Goal: Check status: Check status

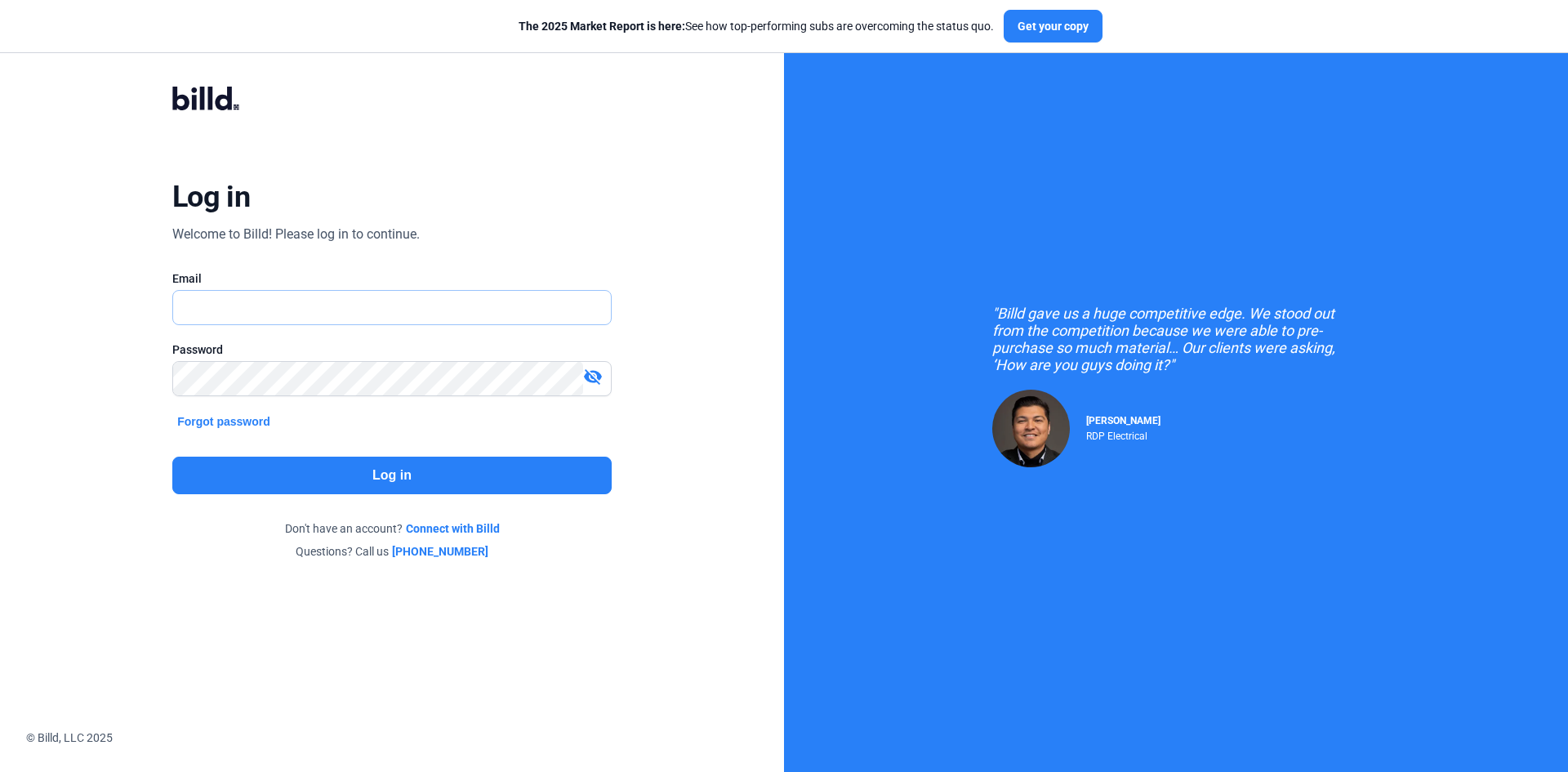
type input "[EMAIL_ADDRESS][DOMAIN_NAME]"
click at [381, 475] on button "Log in" at bounding box center [392, 475] width 439 height 38
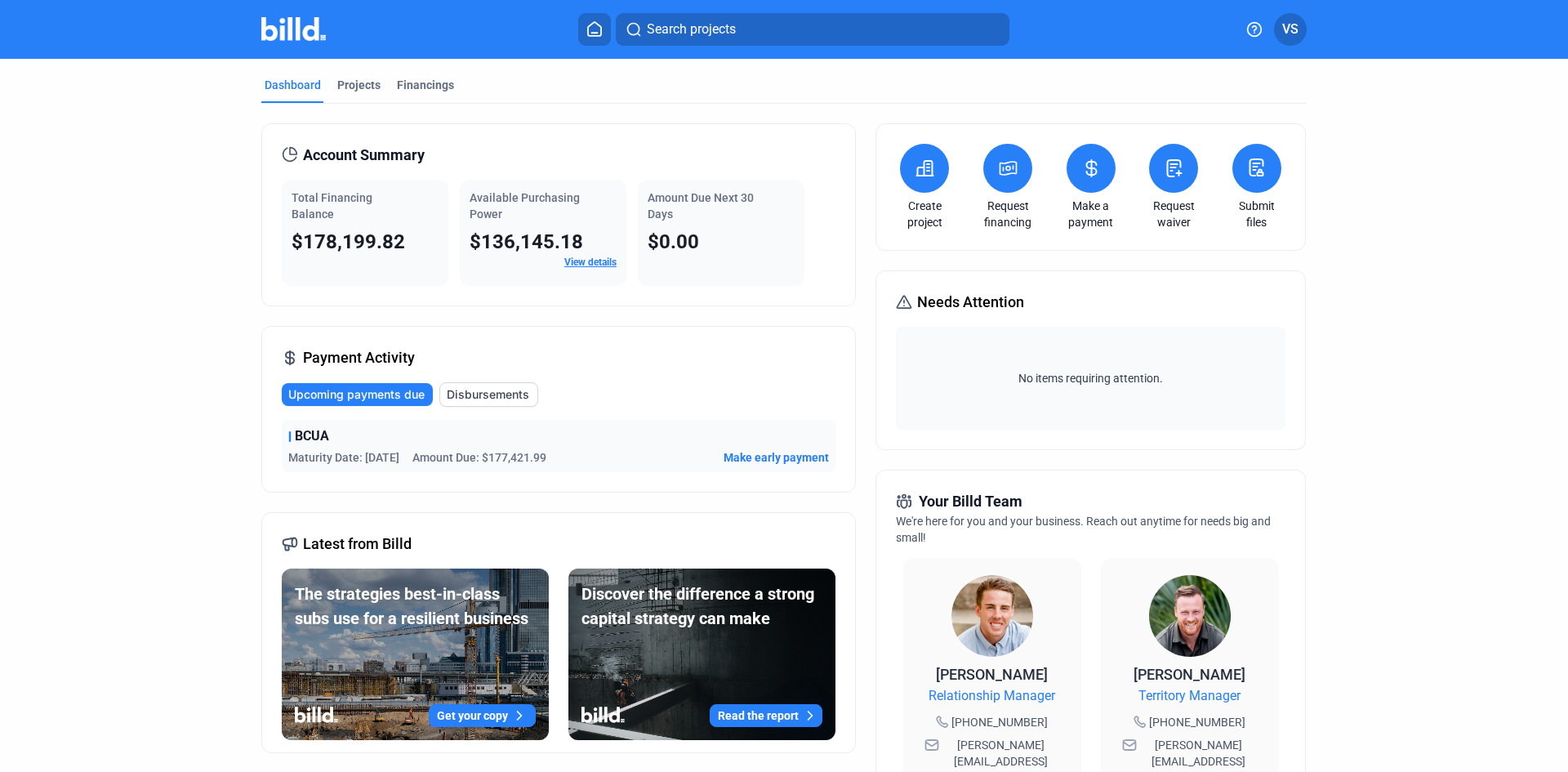
click at [422, 72] on mat-tab-group "Dashboard Projects Financings Account Summary Total Financing Balance $178,199.…" at bounding box center [784, 623] width 1045 height 1129
click at [419, 82] on div "Financings" at bounding box center [425, 85] width 57 height 16
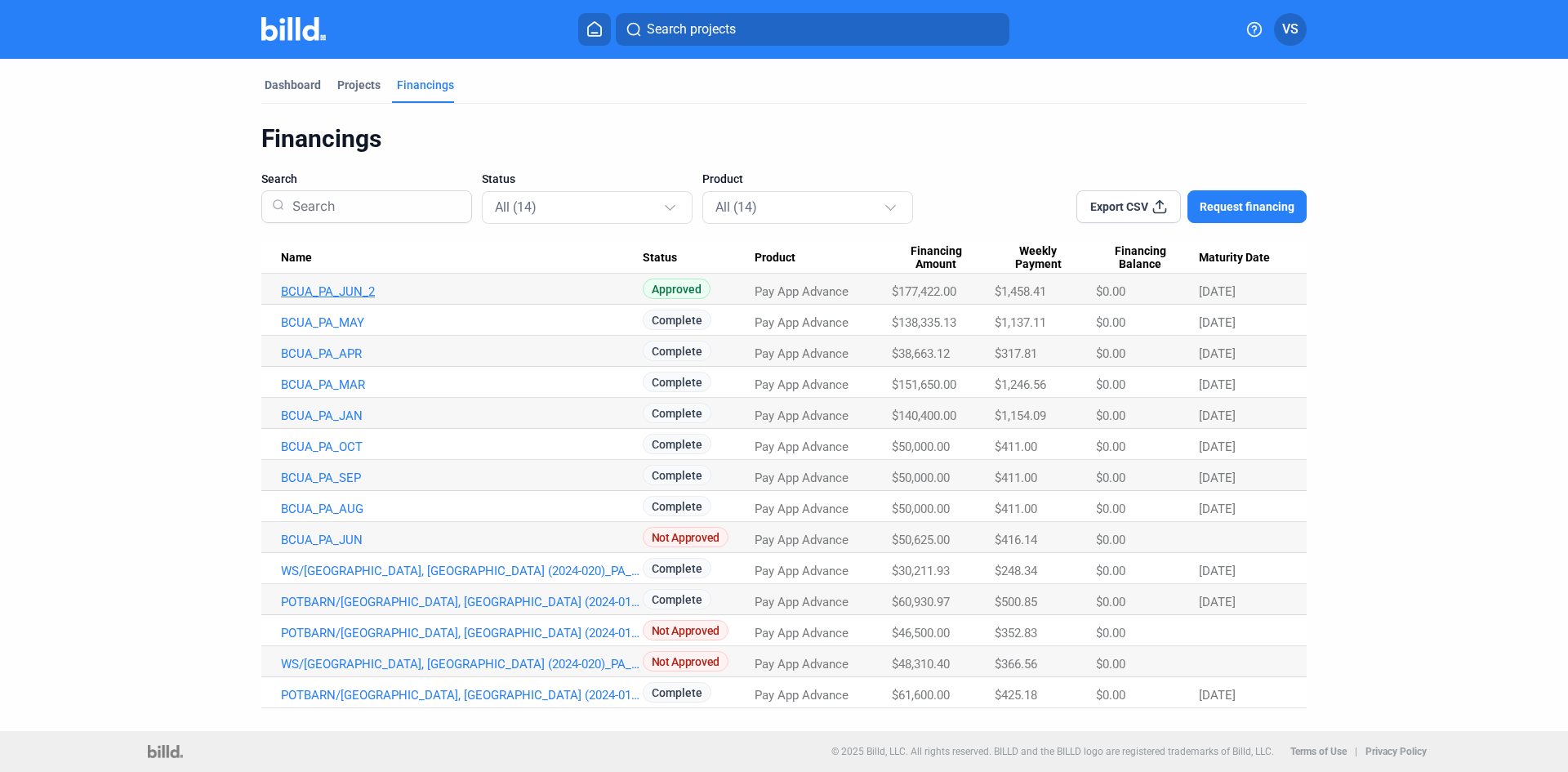
click at [353, 289] on link "BCUA_PA_JUN_2" at bounding box center [461, 290] width 362 height 14
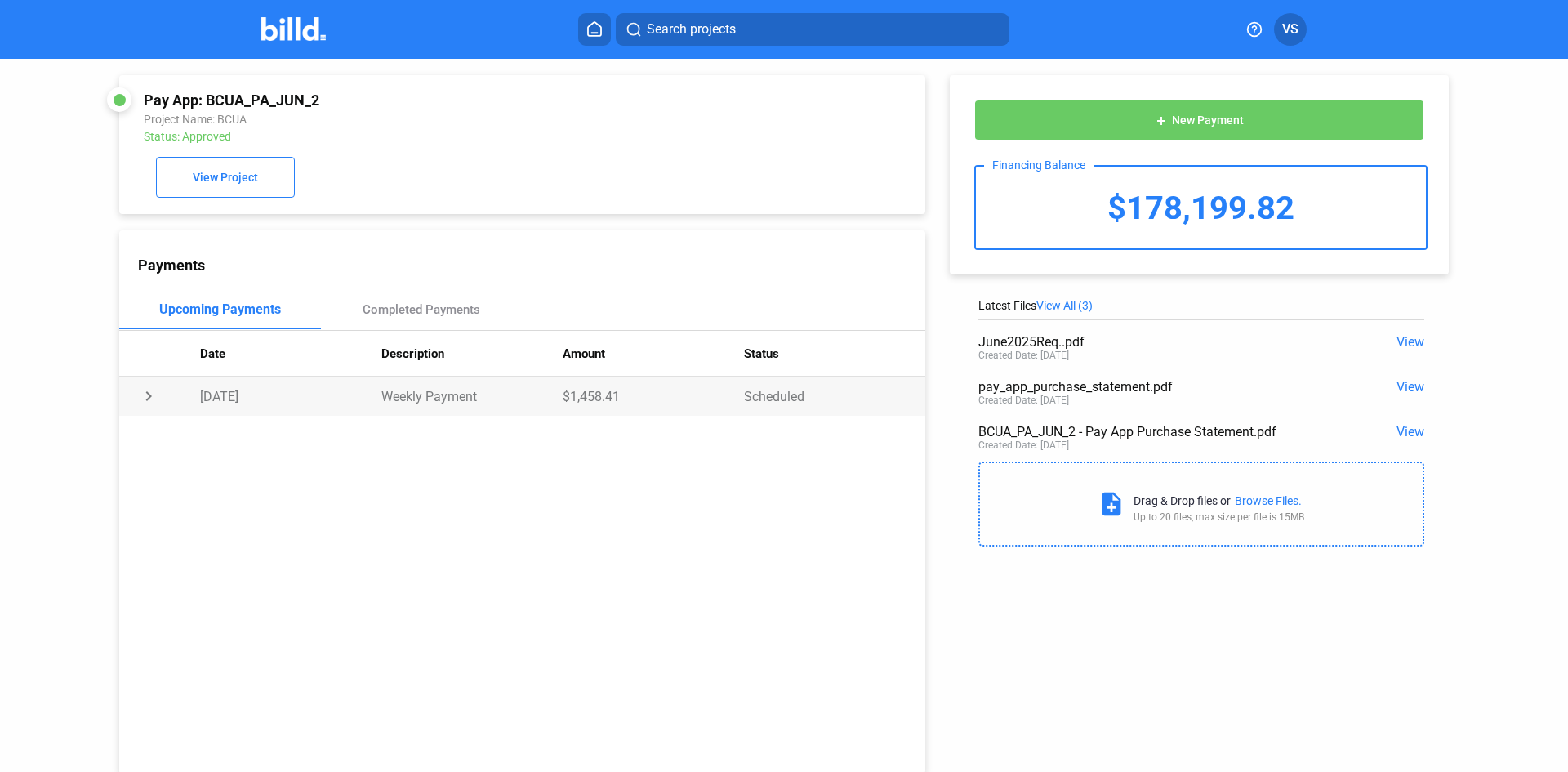
click at [145, 400] on td "chevron_right" at bounding box center [160, 396] width 81 height 40
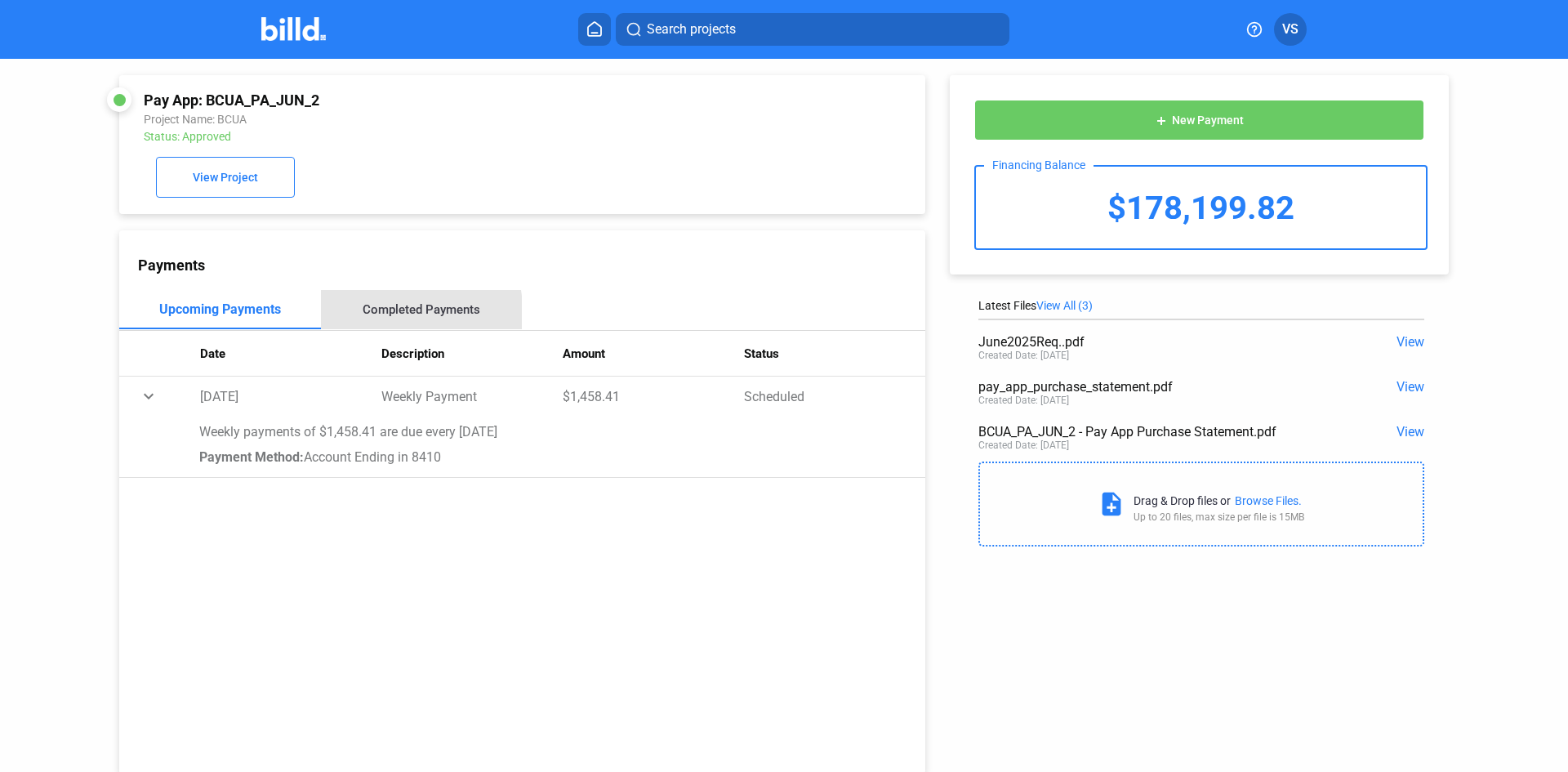
click at [385, 317] on div "Completed Payments" at bounding box center [422, 309] width 118 height 14
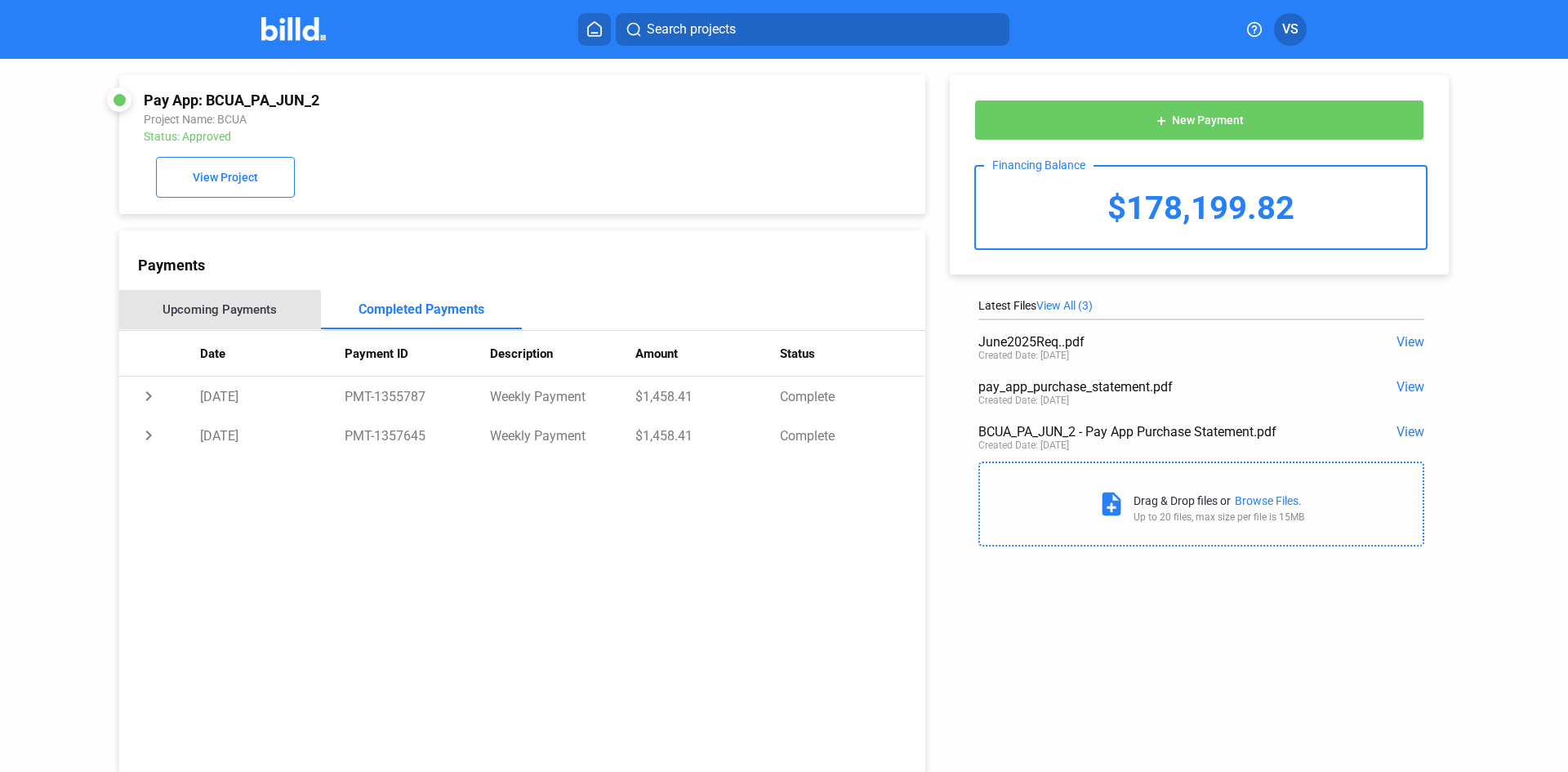
click at [251, 323] on div "Upcoming Payments" at bounding box center [220, 309] width 202 height 40
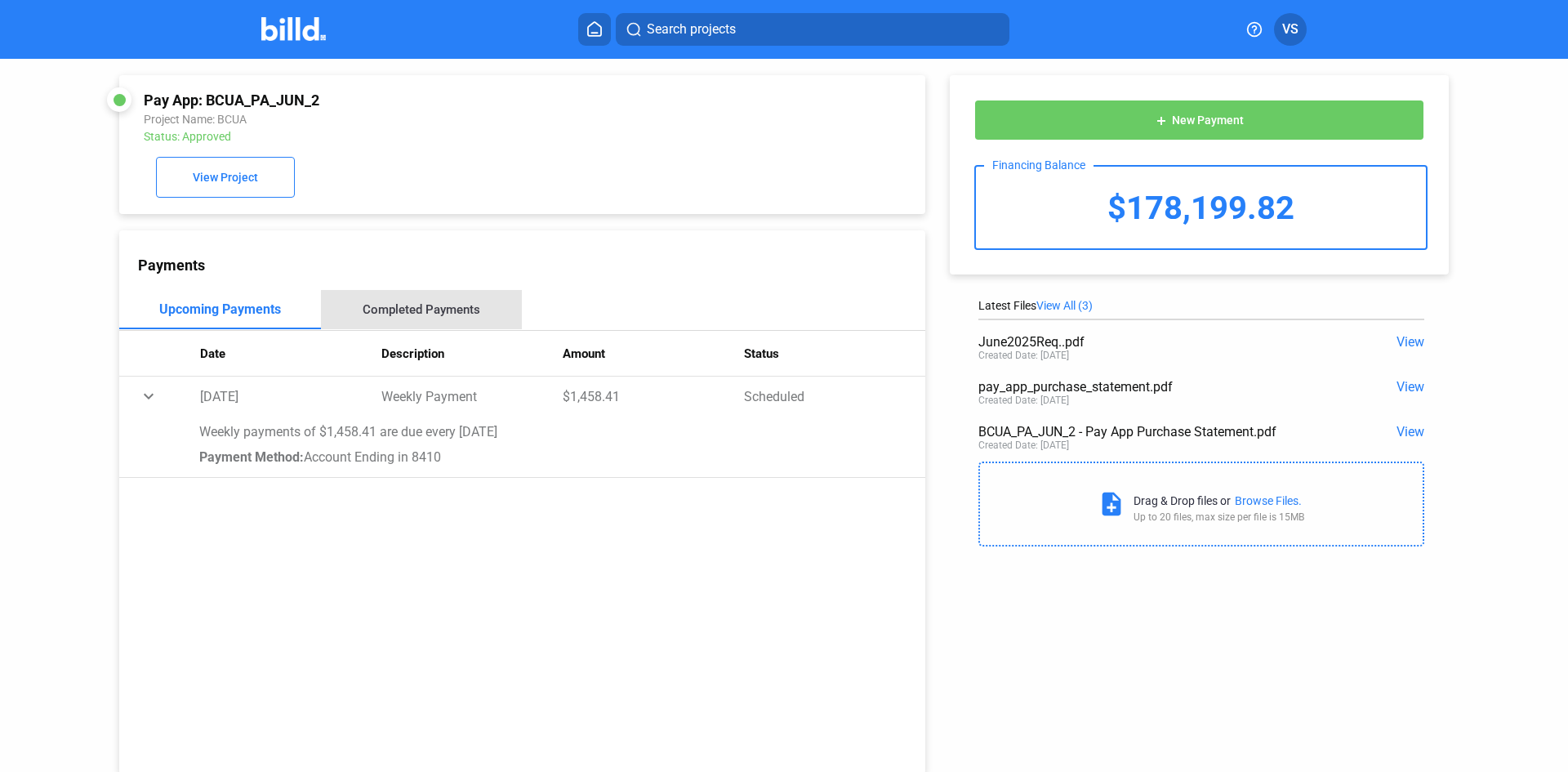
click at [448, 308] on div "Completed Payments" at bounding box center [422, 309] width 118 height 14
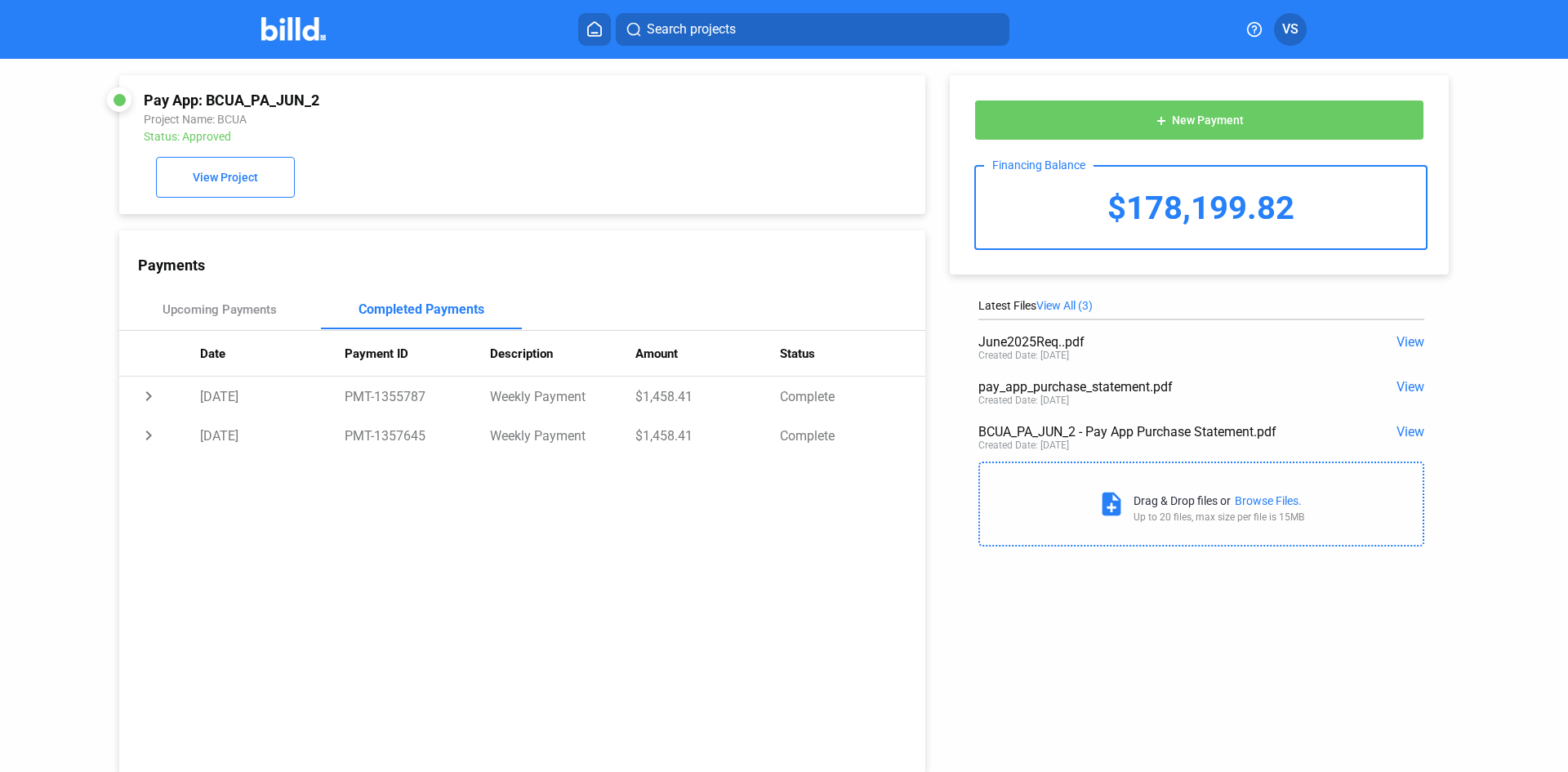
click at [1405, 433] on span "View" at bounding box center [1410, 431] width 28 height 15
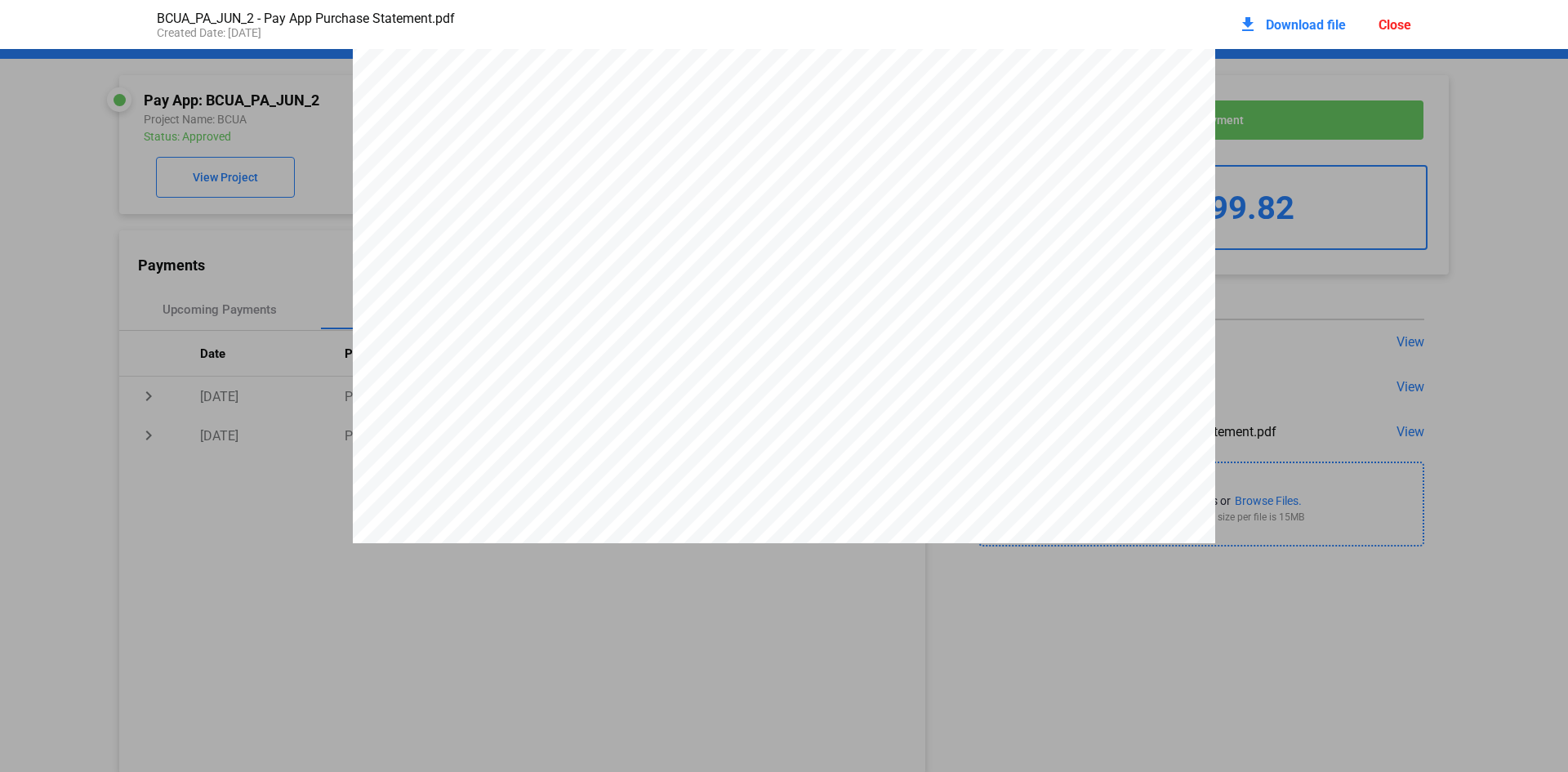
scroll to position [7244, 0]
click at [767, 649] on pdf-viewer "PAY APP PURCHASE STATEMENT This PAY APP PURCHASE STATEMENT is being executed an…" at bounding box center [784, 358] width 1568 height 618
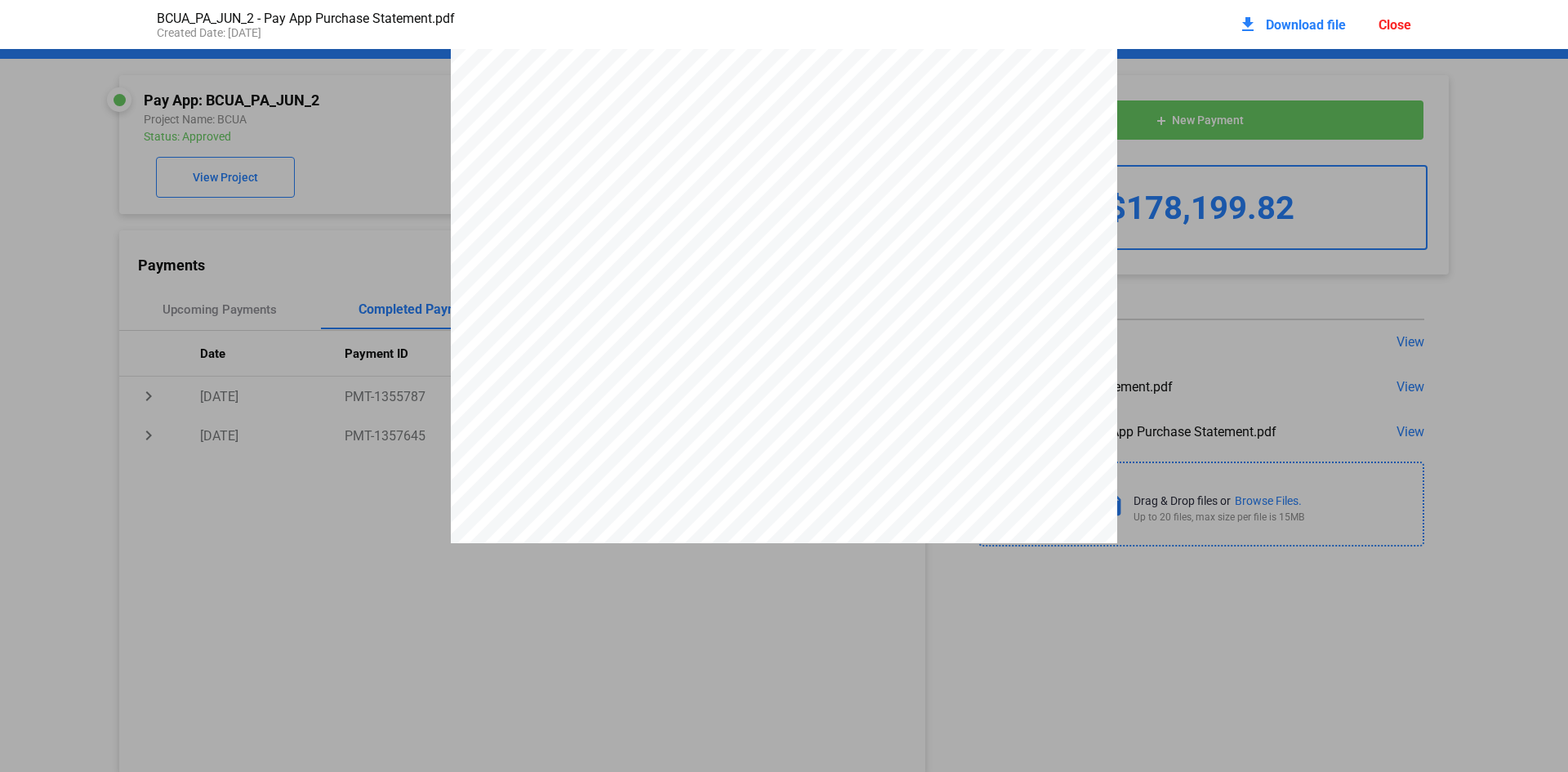
scroll to position [0, 0]
click at [1396, 24] on div "Close" at bounding box center [1394, 25] width 33 height 15
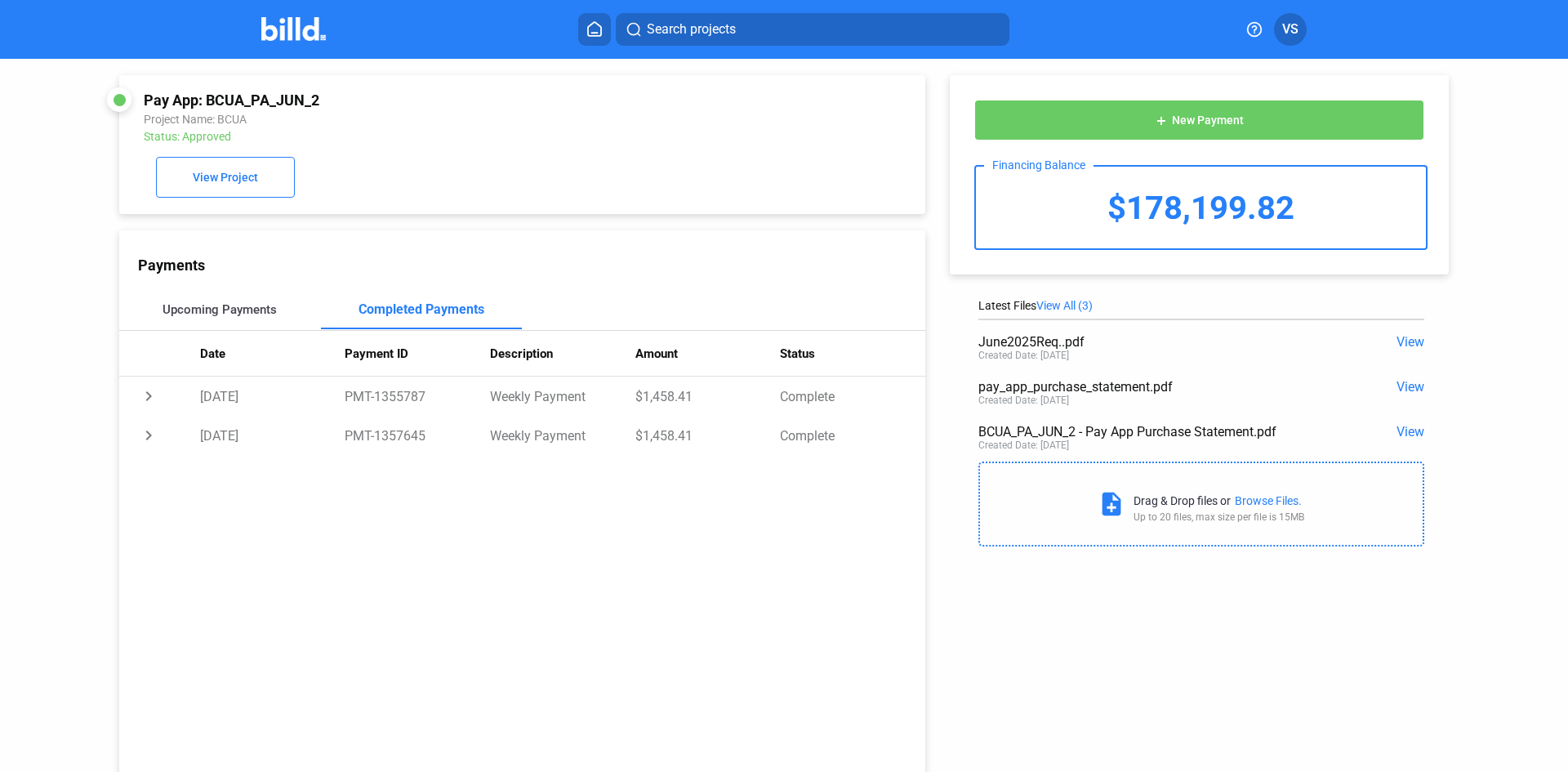
click at [225, 325] on div "Upcoming Payments" at bounding box center [220, 309] width 202 height 40
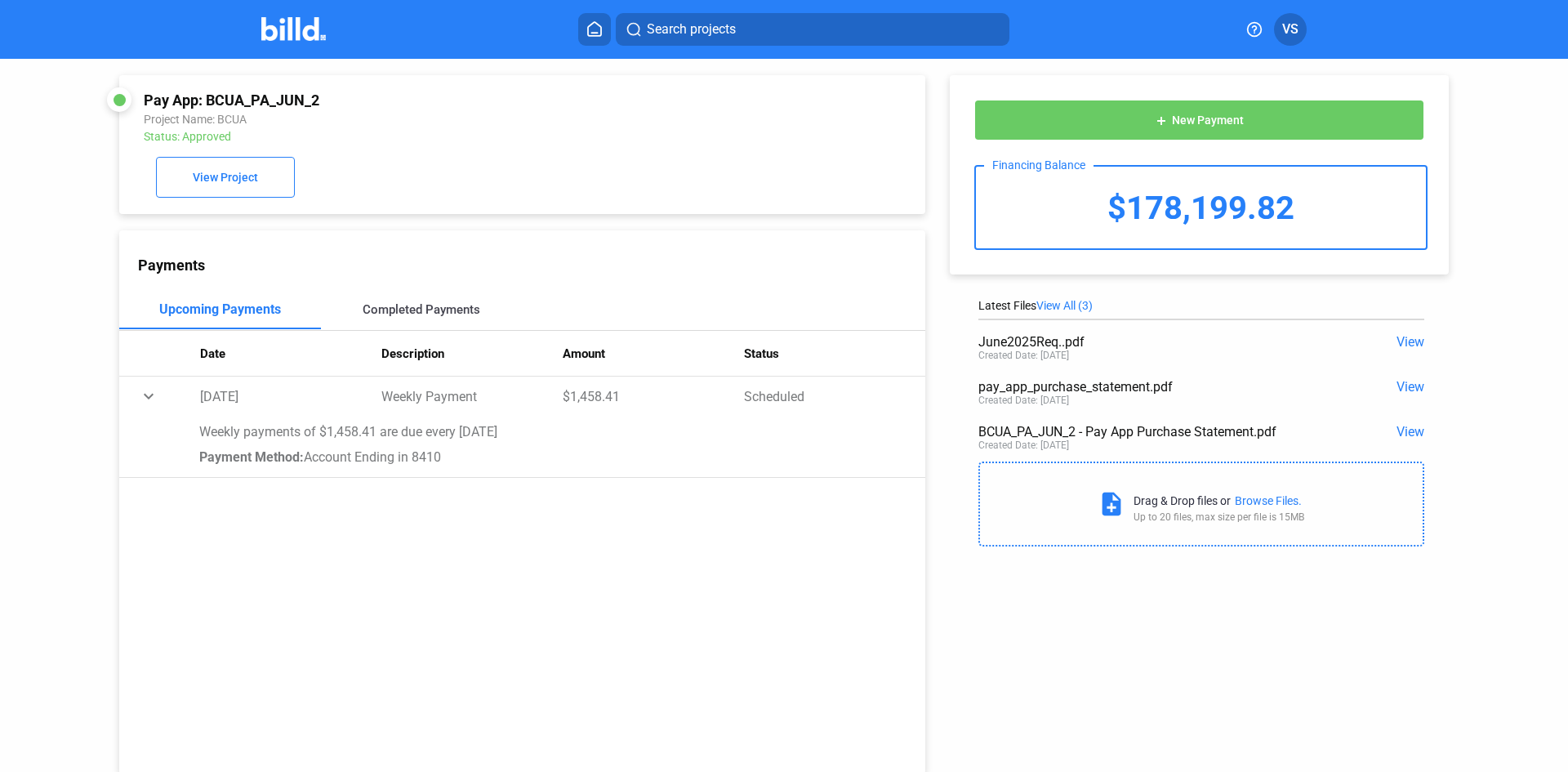
click at [454, 316] on div "Completed Payments" at bounding box center [422, 309] width 118 height 14
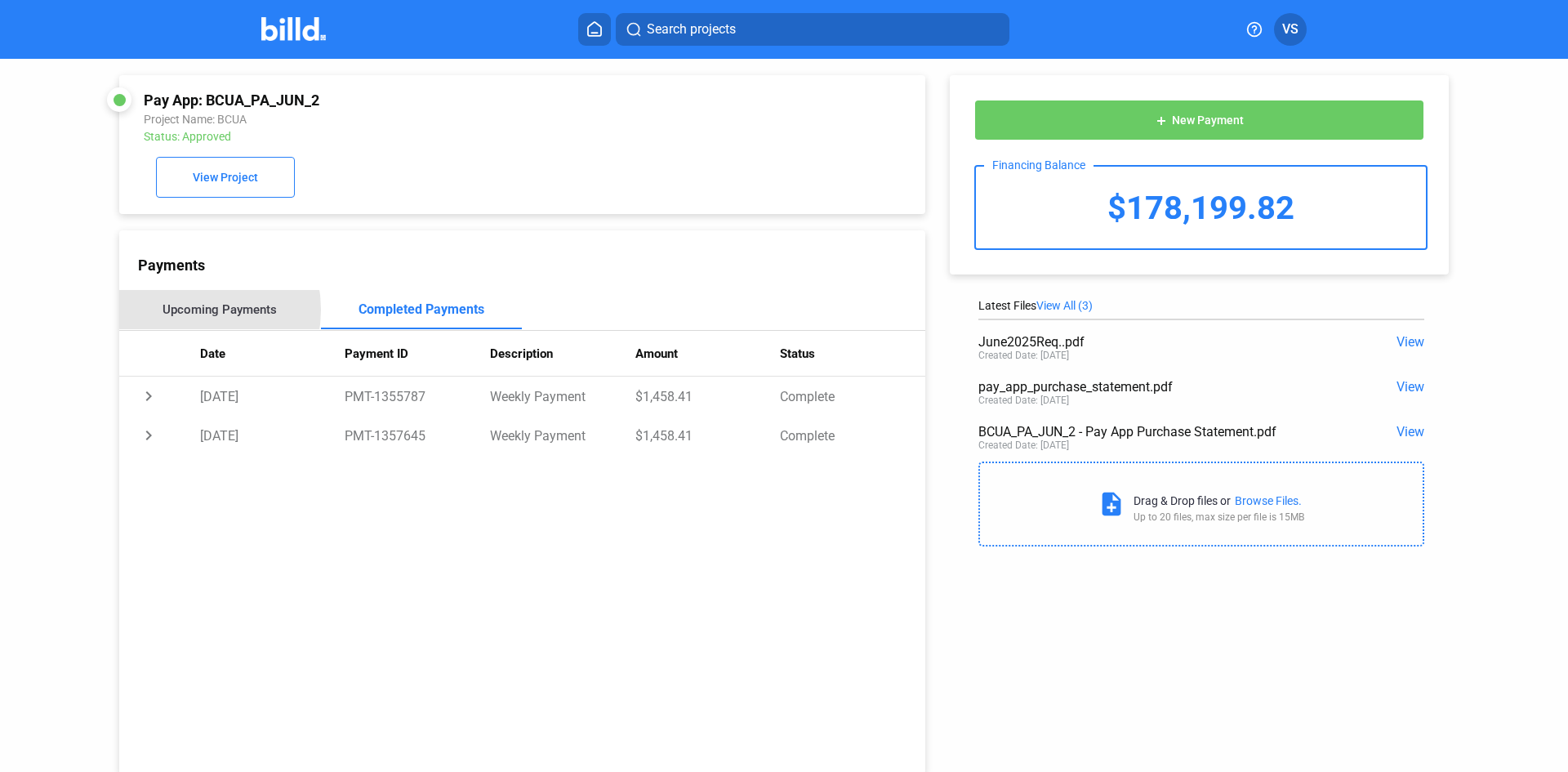
click at [188, 312] on div "Upcoming Payments" at bounding box center [219, 309] width 114 height 14
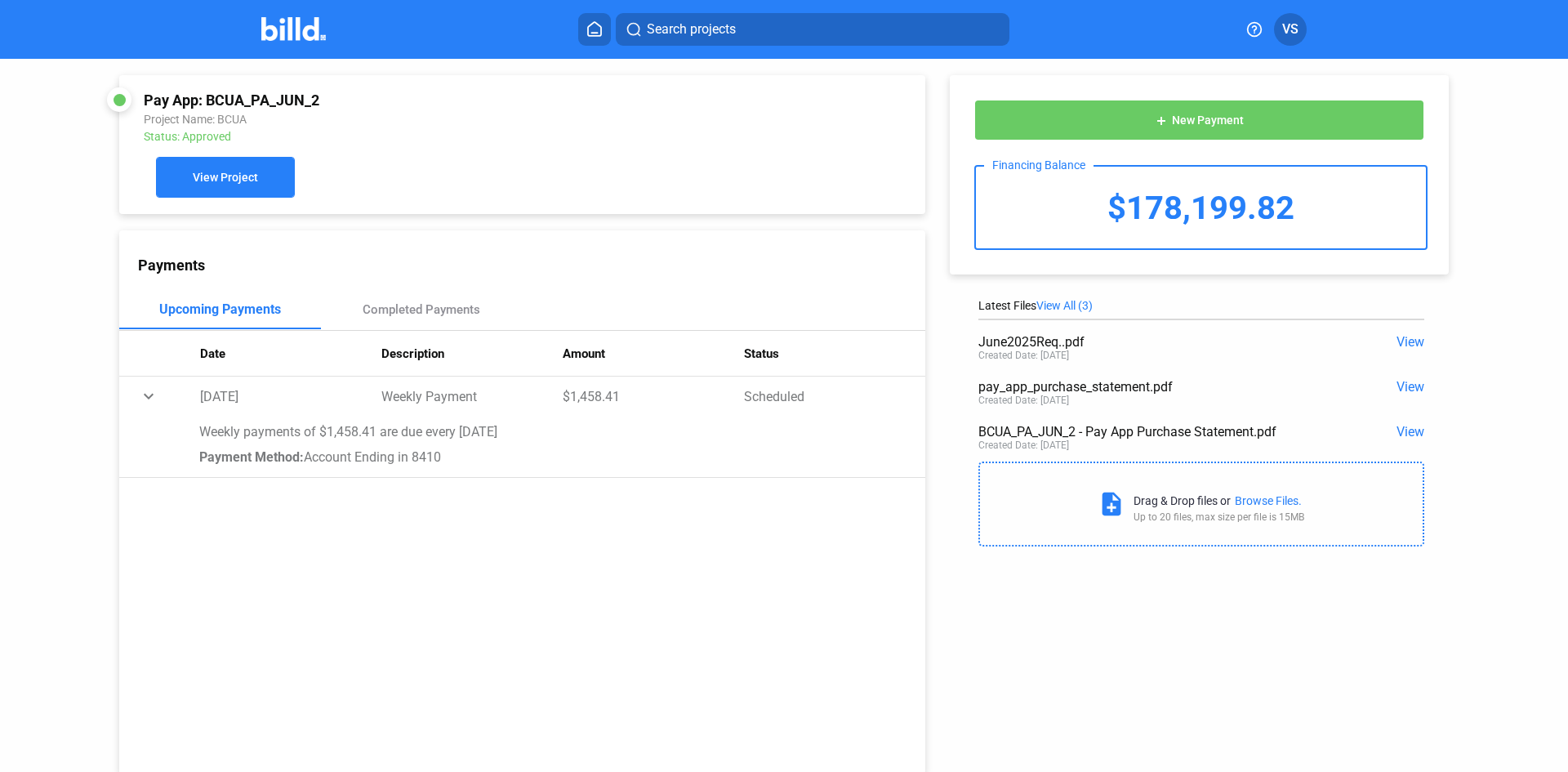
click at [258, 177] on button "View Project" at bounding box center [226, 177] width 139 height 41
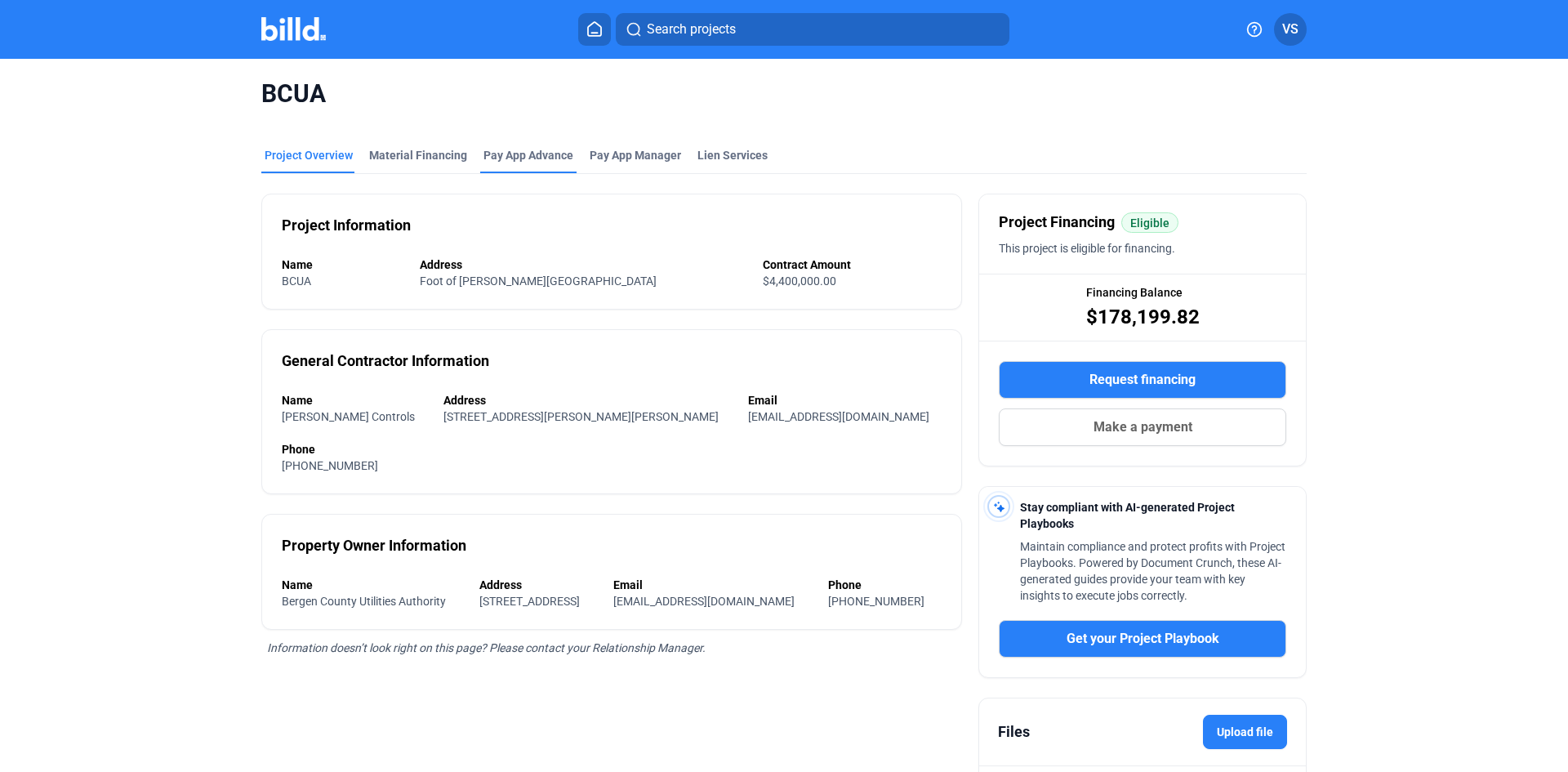
click at [562, 158] on div "Pay App Advance" at bounding box center [528, 154] width 90 height 16
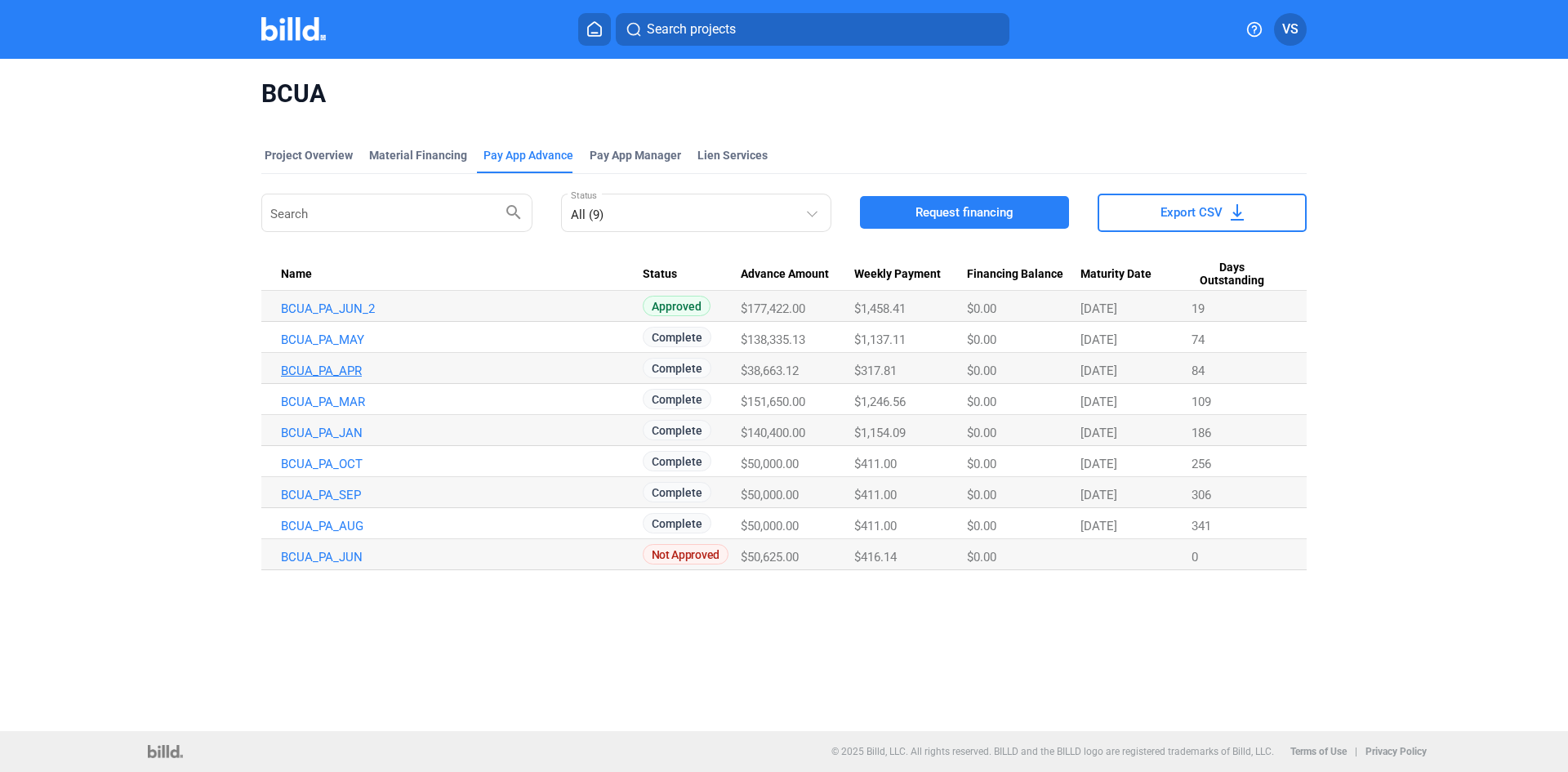
click at [349, 374] on link "BCUA_PA_APR" at bounding box center [461, 371] width 362 height 14
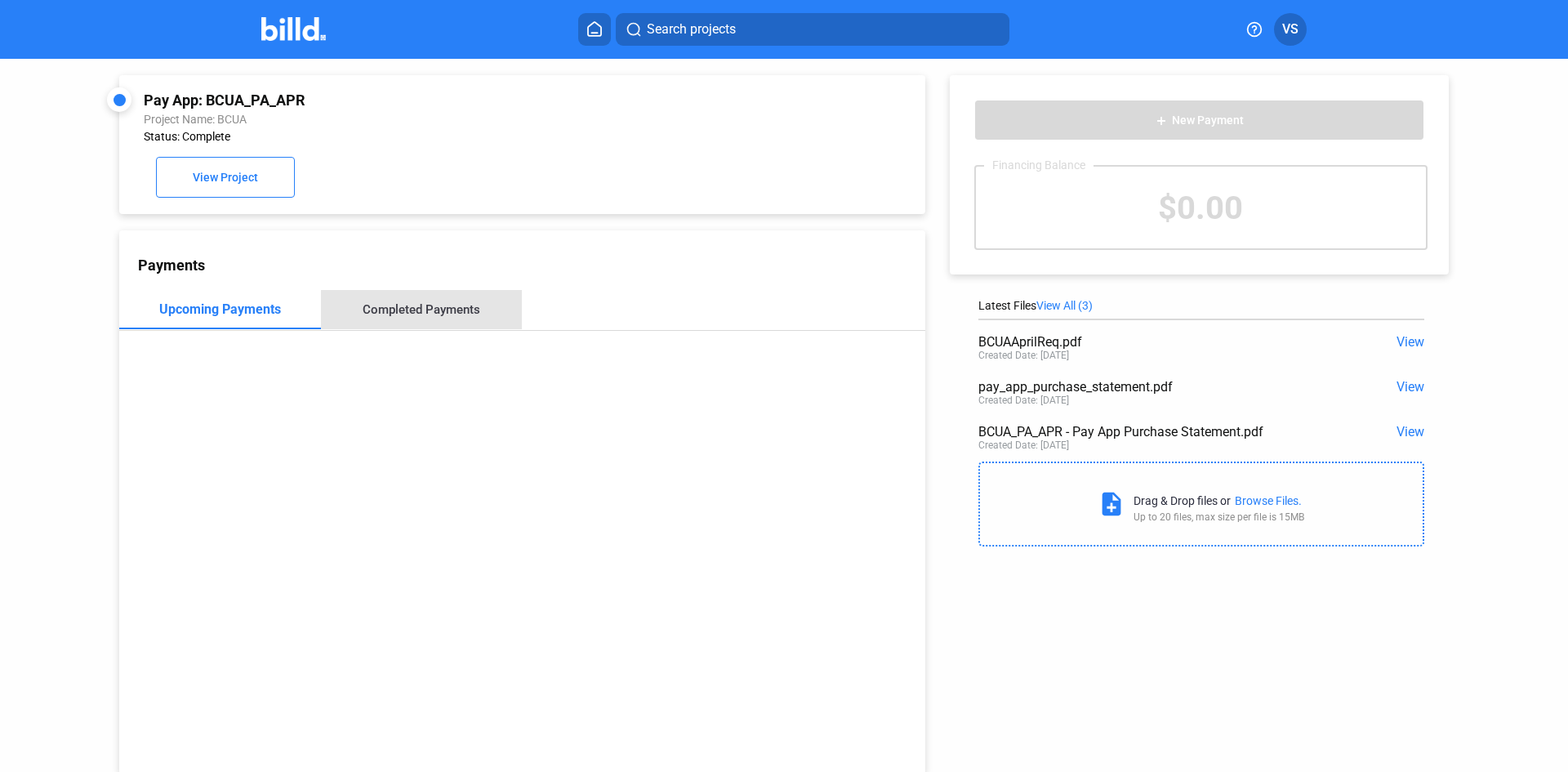
click at [452, 311] on div "Completed Payments" at bounding box center [422, 309] width 118 height 14
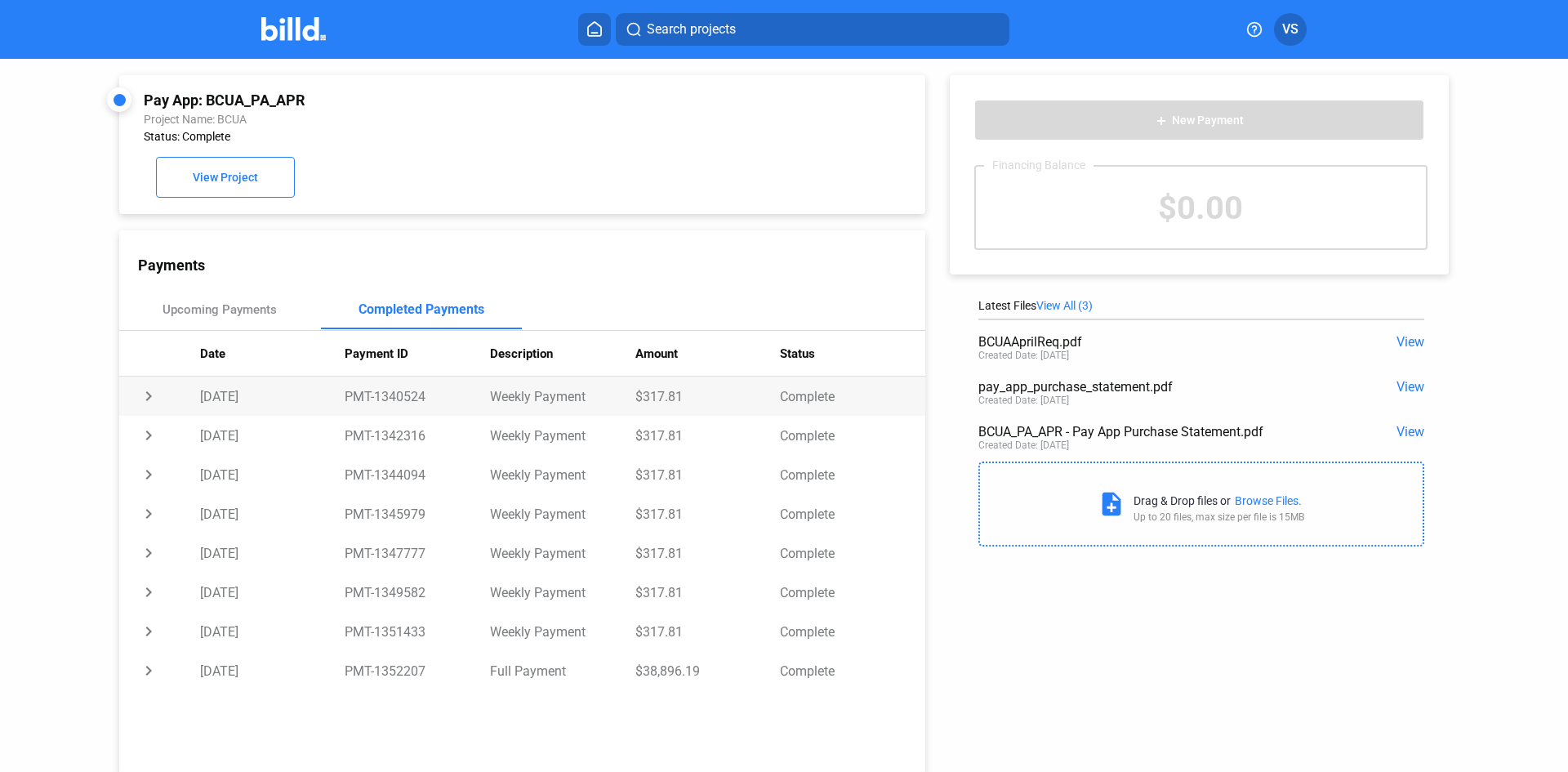
drag, startPoint x: 897, startPoint y: 723, endPoint x: 190, endPoint y: 405, distance: 775.2
click at [190, 405] on div "Payments Upcoming Payments Completed Payments Date Payment ID Description Amoun…" at bounding box center [522, 502] width 806 height 543
click at [1409, 436] on span "View" at bounding box center [1410, 431] width 28 height 15
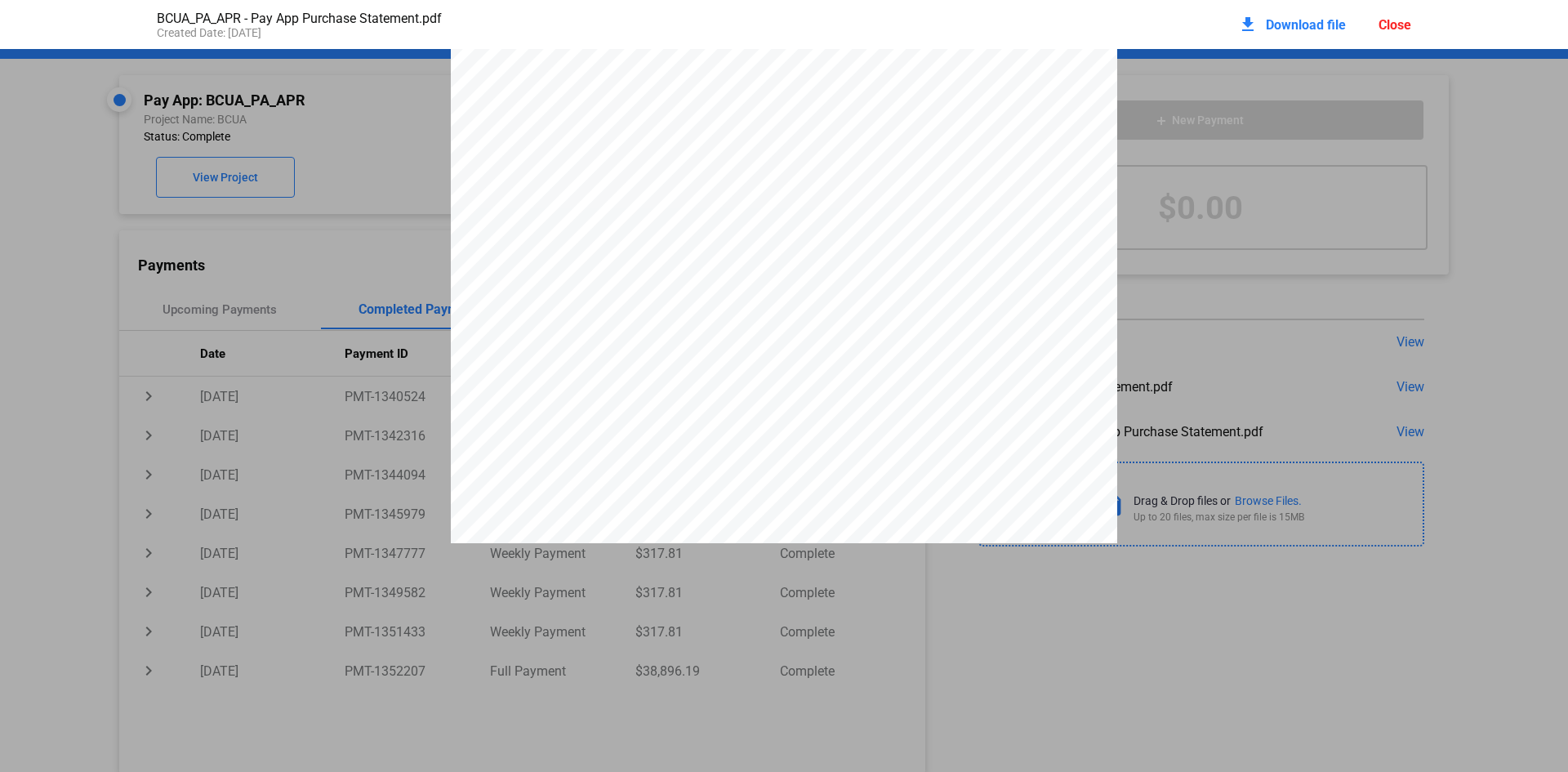
scroll to position [335, 0]
click at [1402, 21] on div "Close" at bounding box center [1394, 25] width 33 height 15
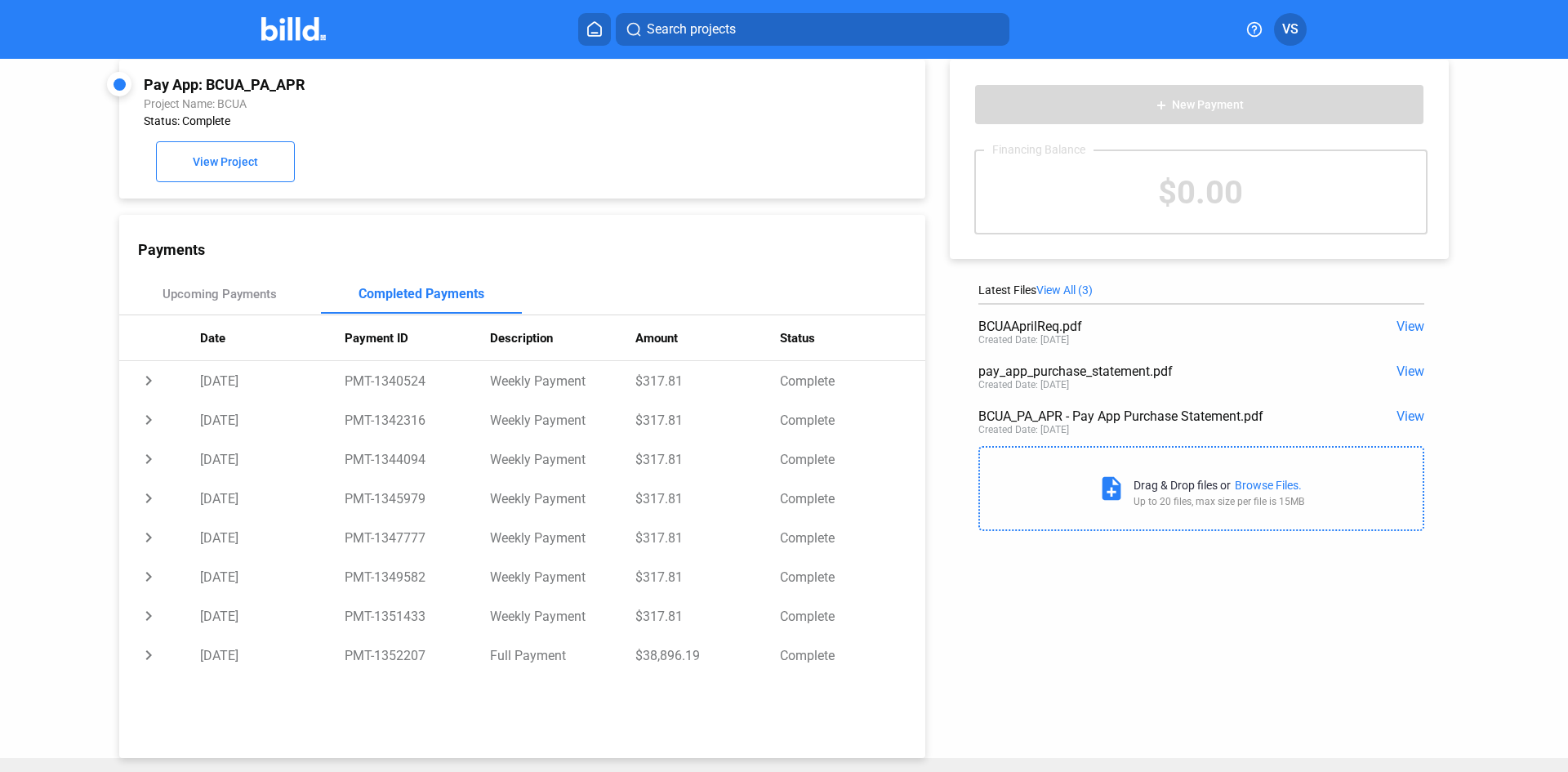
scroll to position [0, 0]
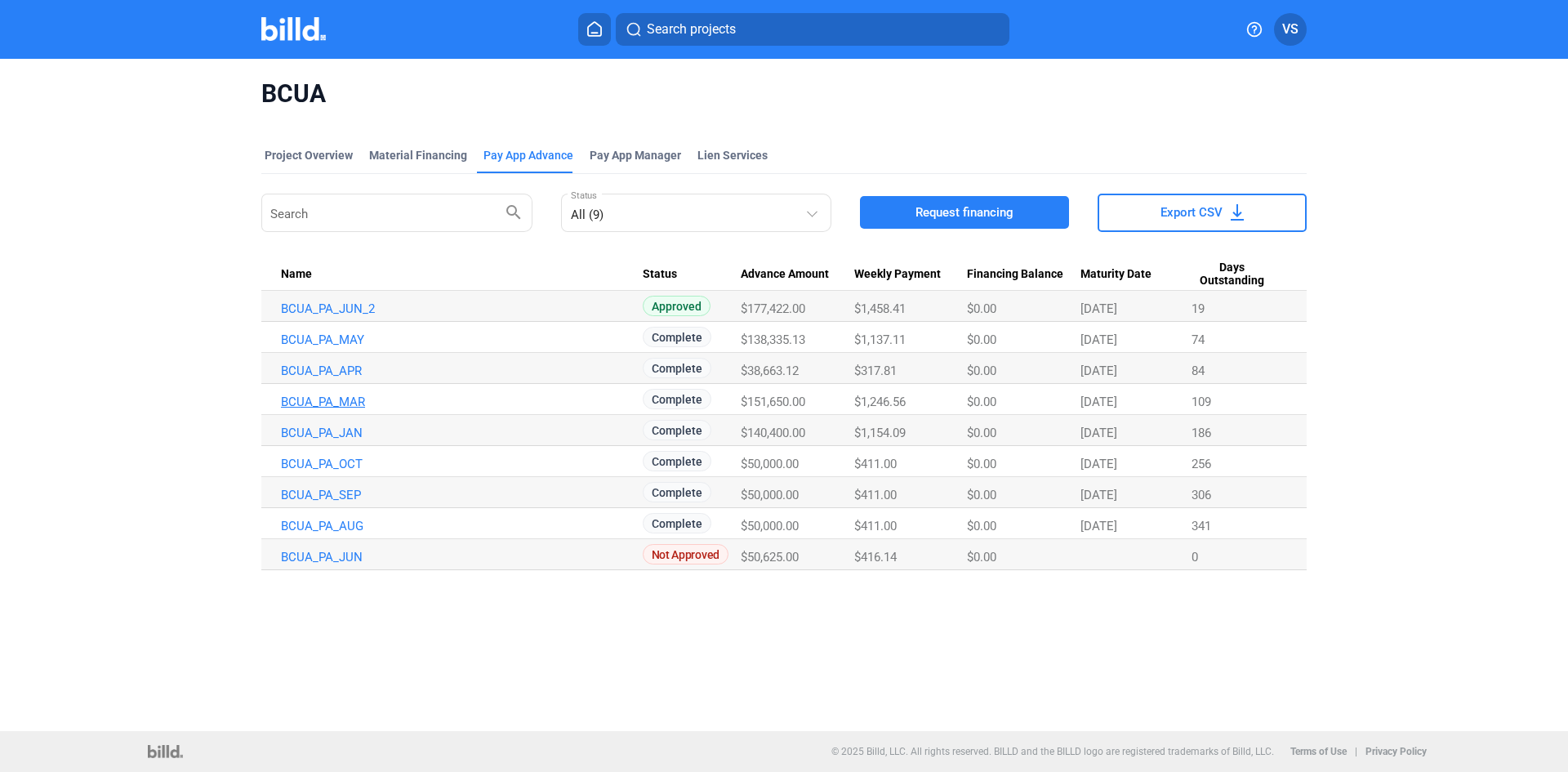
click at [324, 408] on link "BCUA_PA_MAR" at bounding box center [461, 401] width 362 height 14
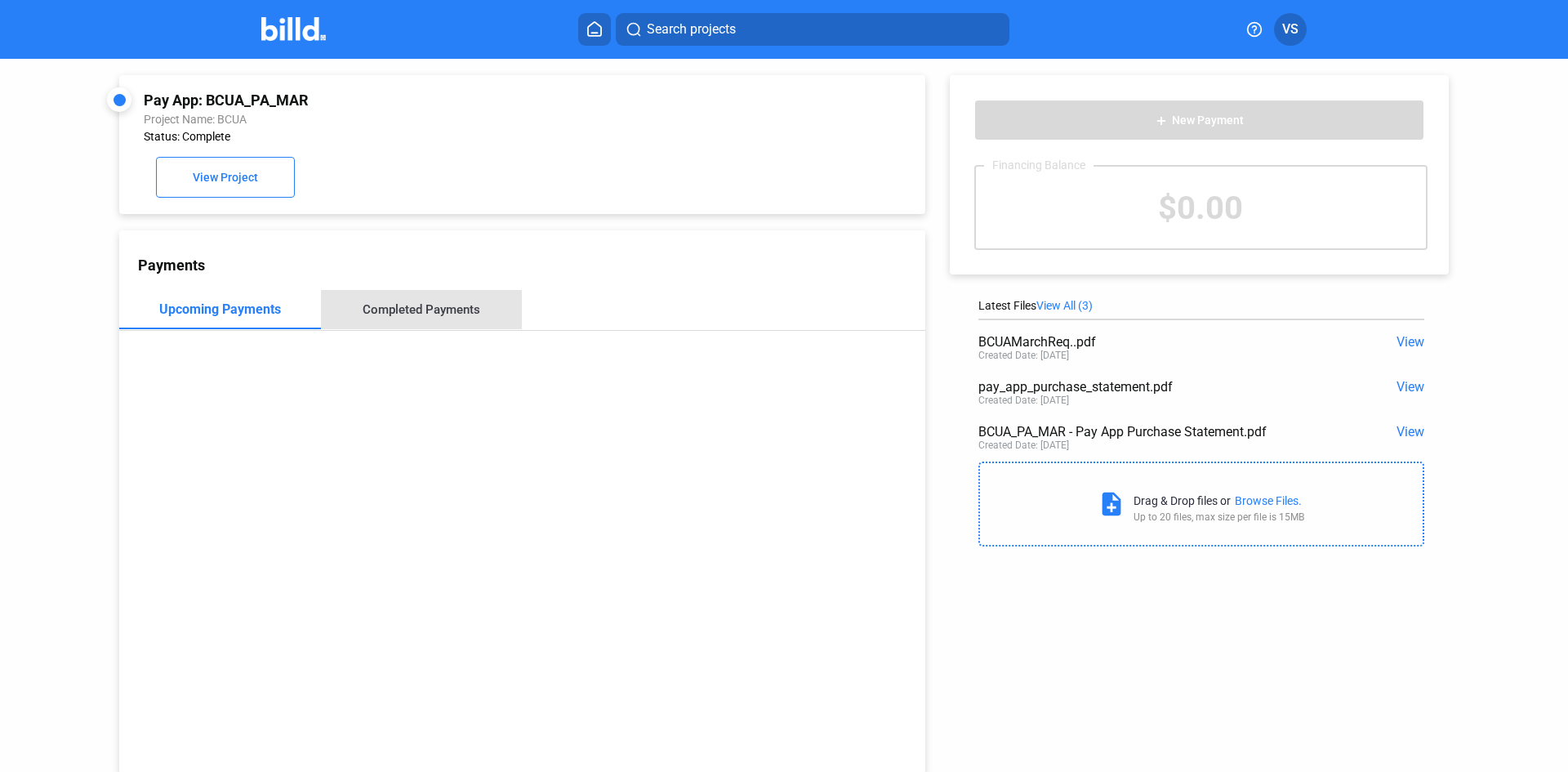
click at [442, 325] on div "Completed Payments" at bounding box center [422, 309] width 202 height 40
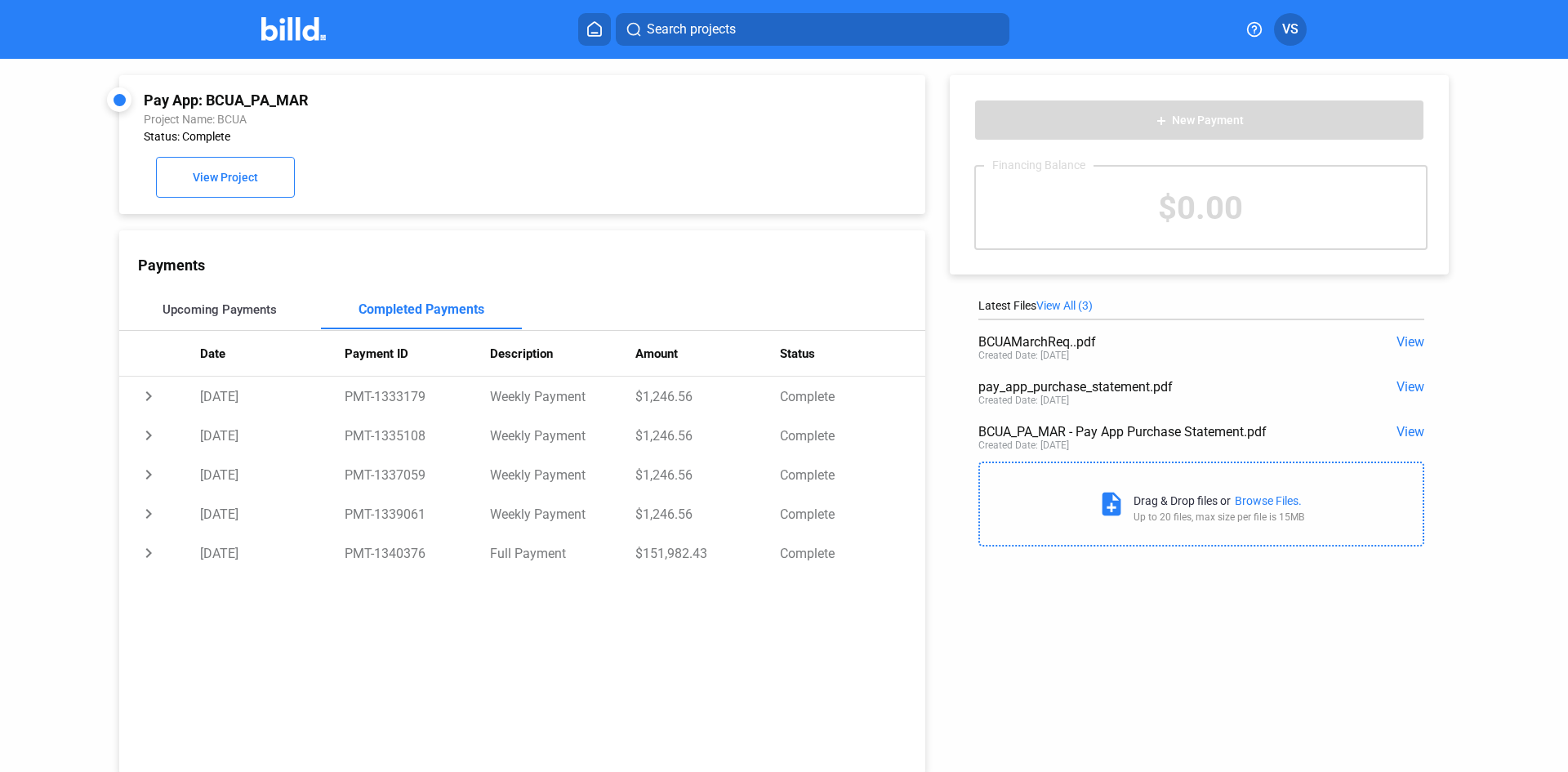
click at [185, 309] on div "Upcoming Payments" at bounding box center [219, 309] width 114 height 14
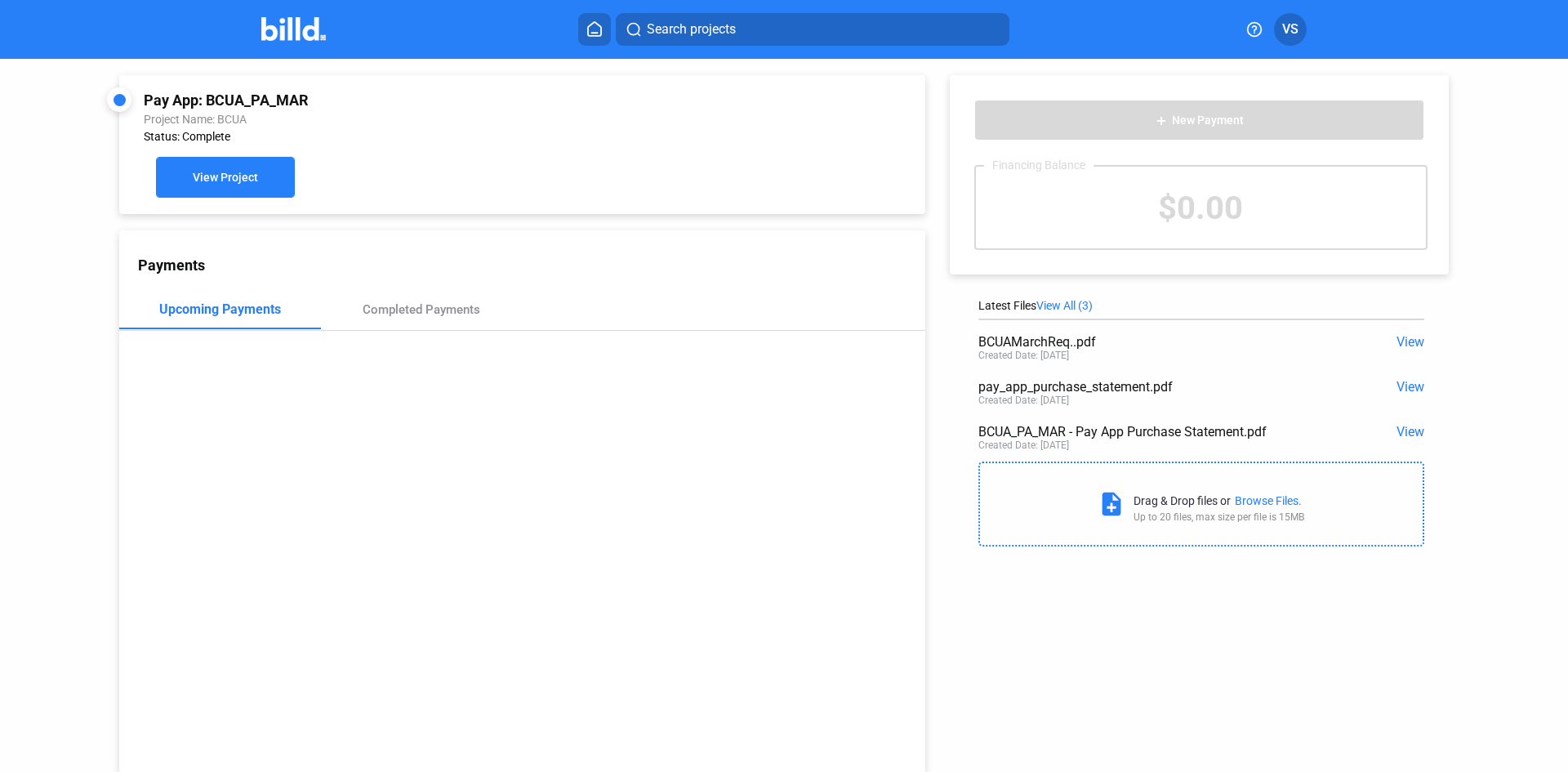
click at [200, 164] on button "View Project" at bounding box center [226, 177] width 139 height 41
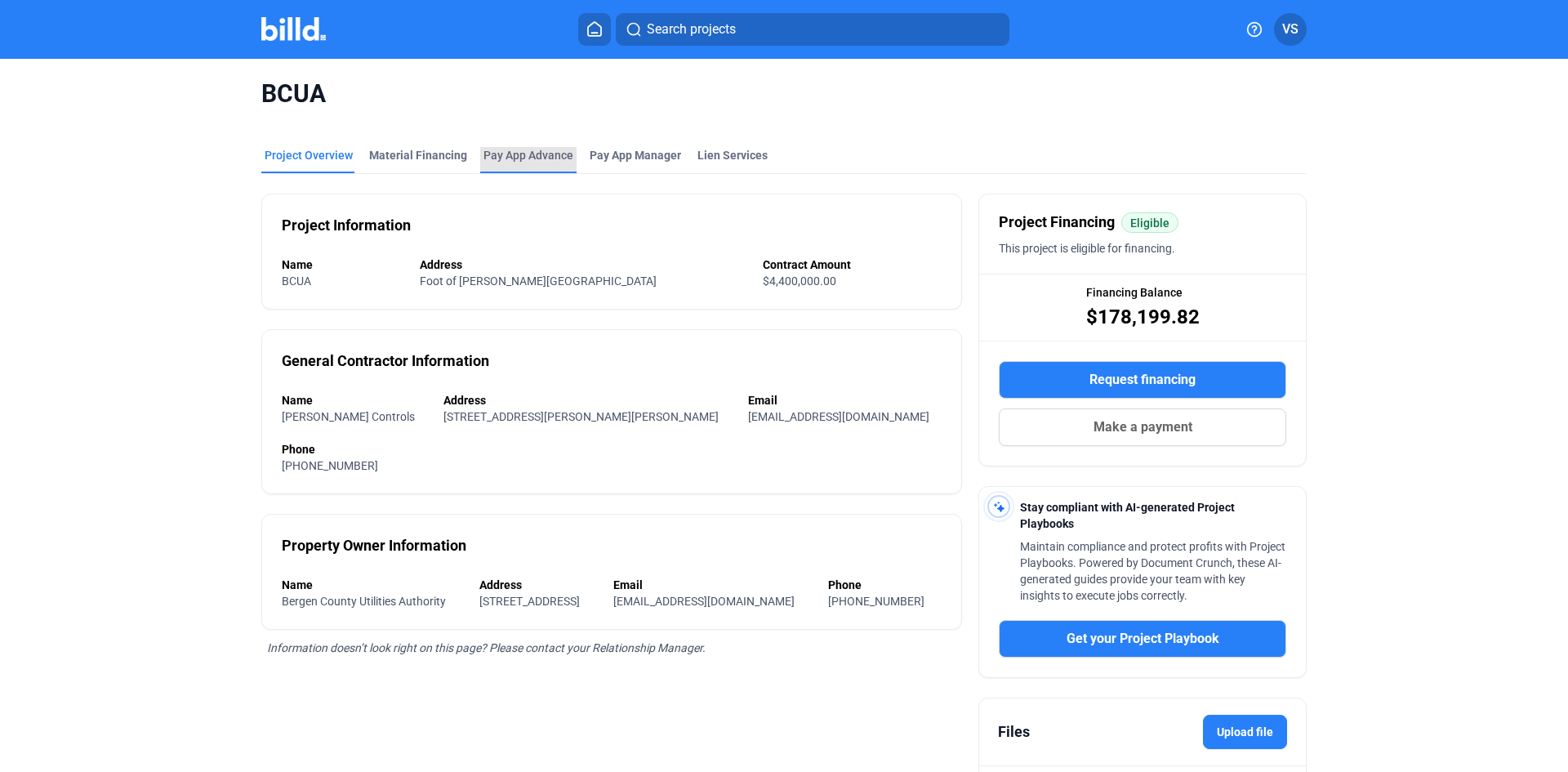
click at [519, 156] on div "Pay App Advance" at bounding box center [528, 154] width 90 height 16
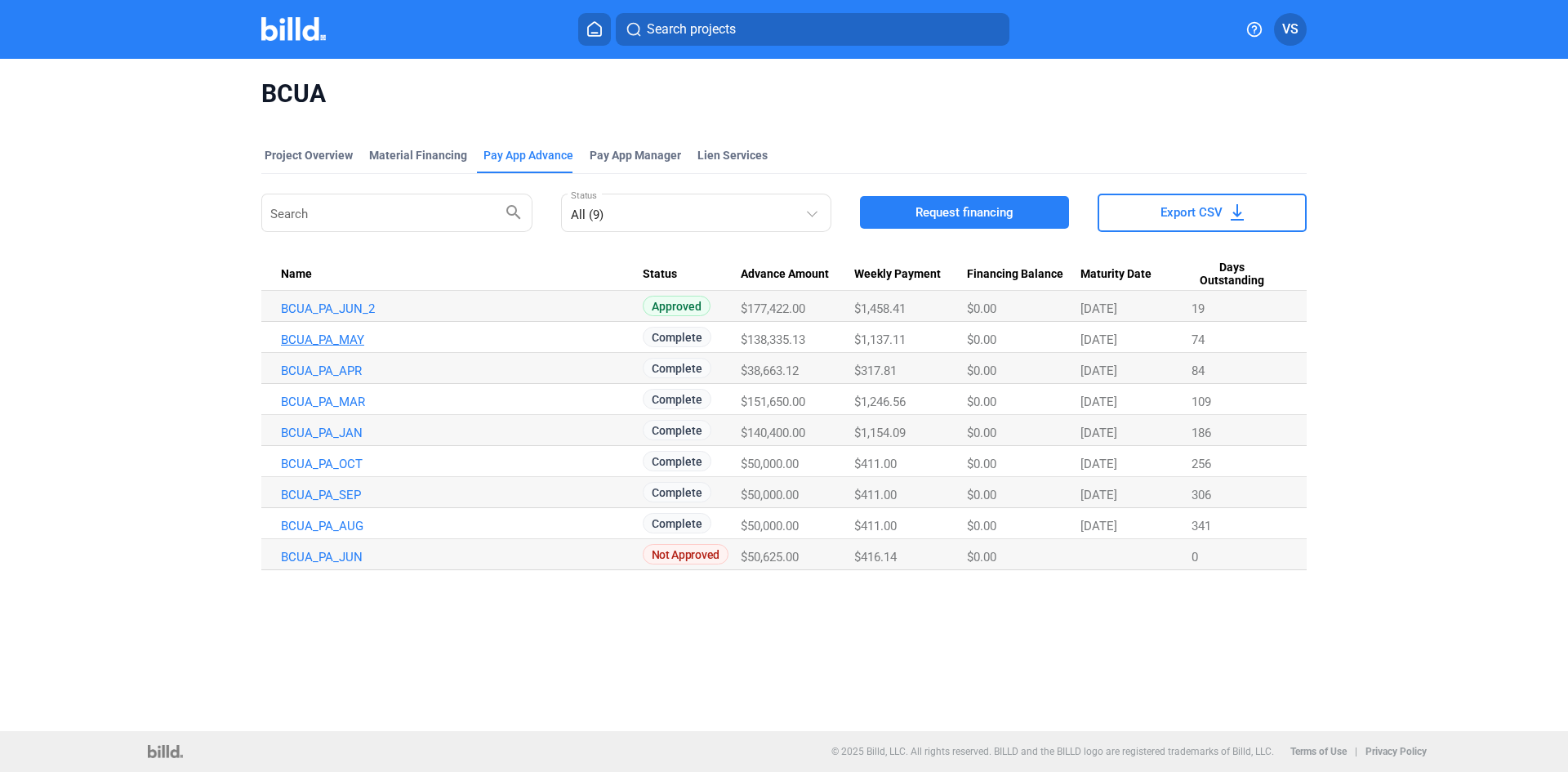
click at [337, 336] on link "BCUA_PA_MAY" at bounding box center [461, 339] width 362 height 14
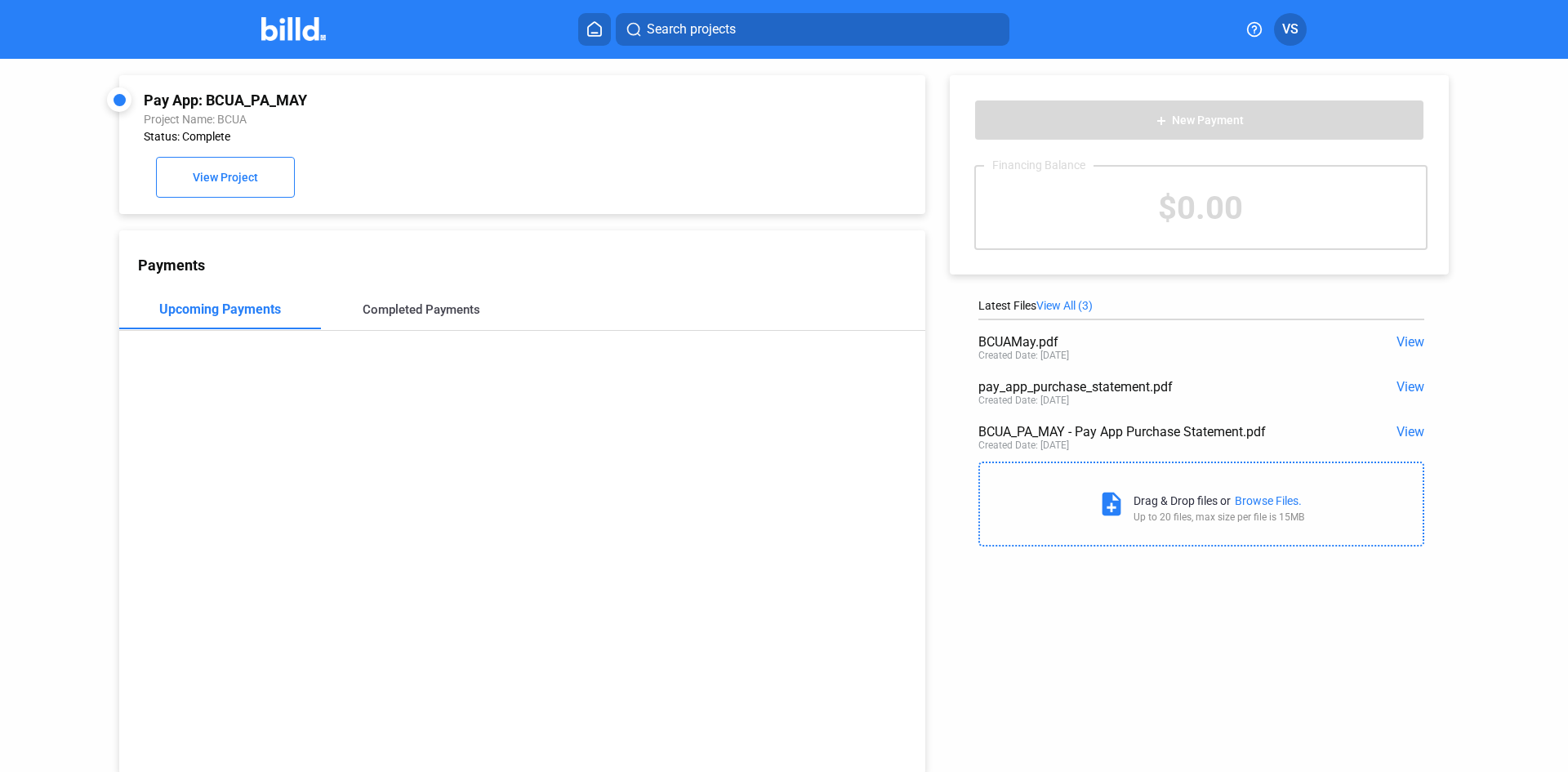
click at [425, 317] on div "Completed Payments" at bounding box center [422, 309] width 118 height 14
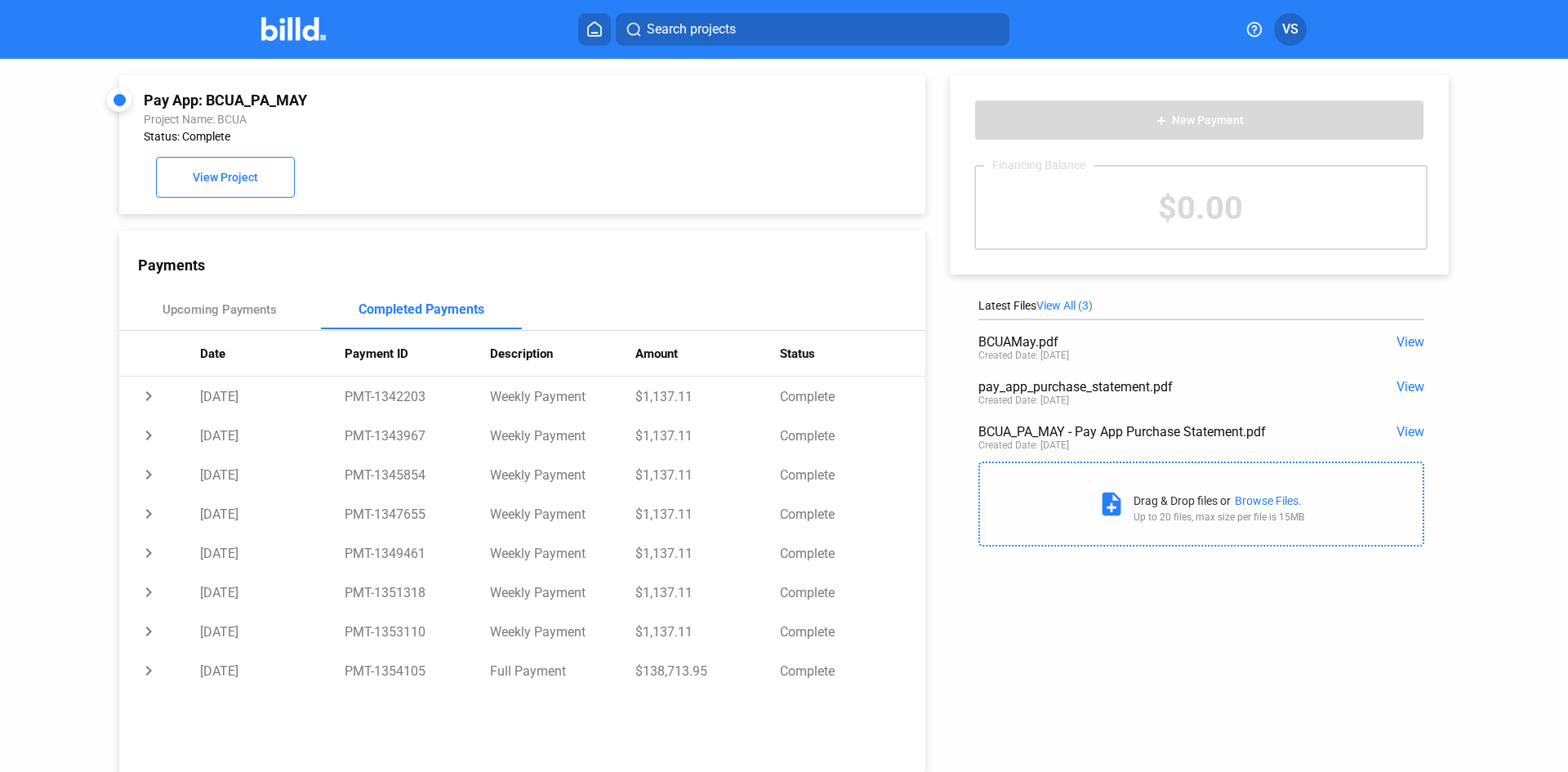
drag, startPoint x: 1414, startPoint y: 207, endPoint x: 1472, endPoint y: 810, distance: 605.8
click at [1472, 771] on html "We value your privacy We use cookies to enhance your browsing experience, serve…" at bounding box center [784, 386] width 1568 height 772
